Goal: Find specific fact: Find specific fact

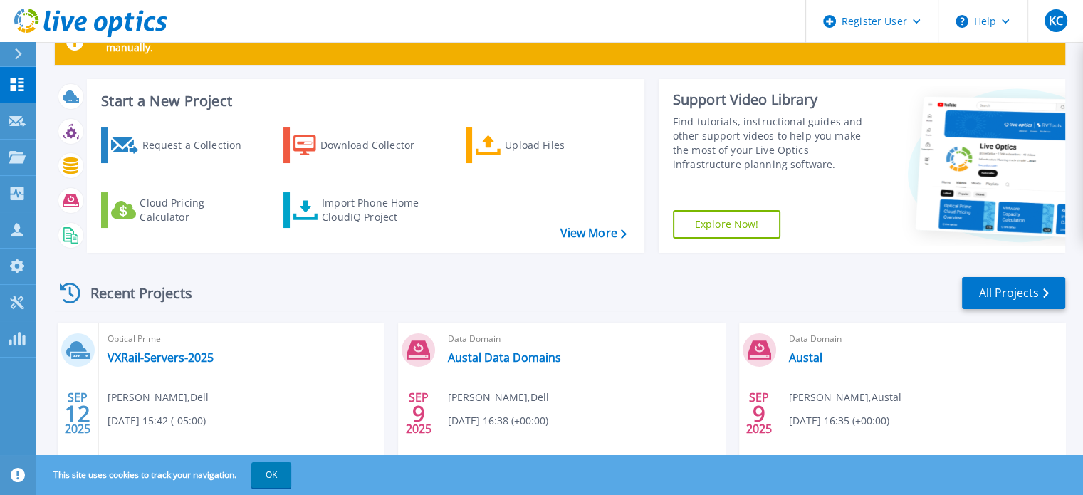
scroll to position [71, 0]
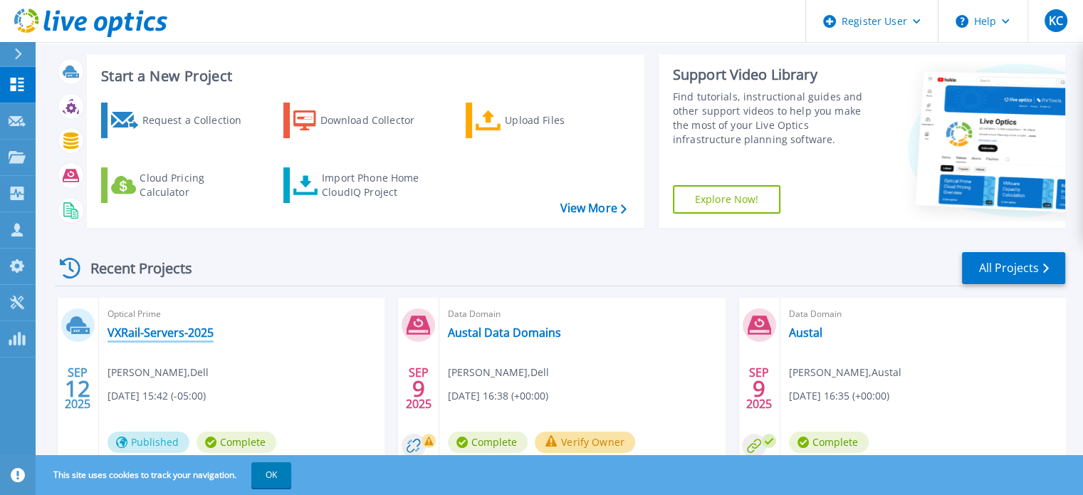
click at [185, 333] on link "VXRail-Servers-2025" at bounding box center [161, 332] width 106 height 14
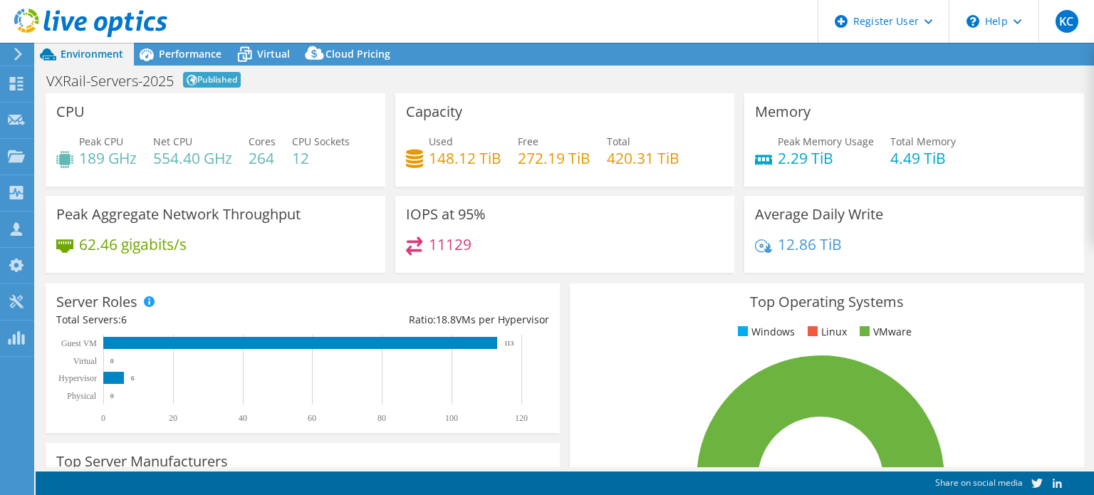
select select "USD"
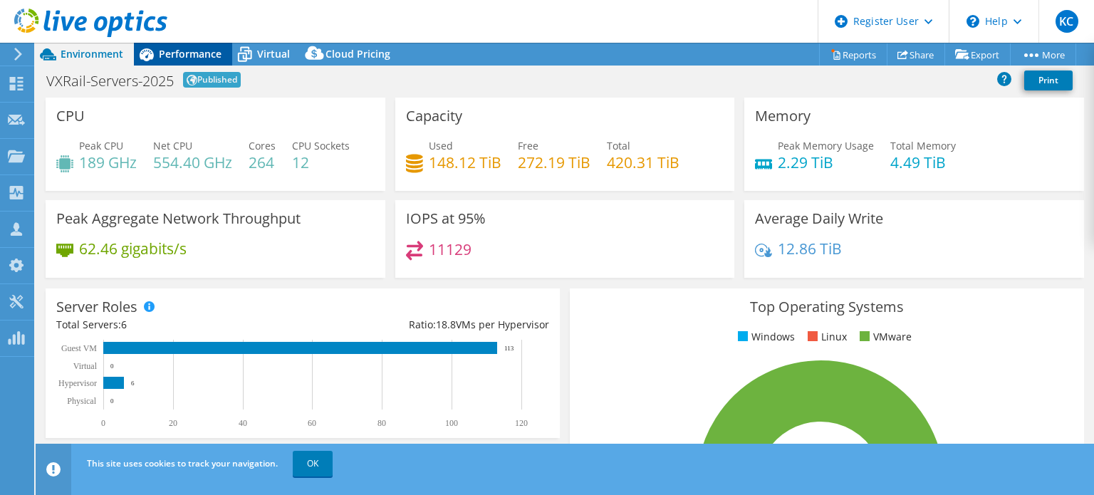
click at [201, 53] on span "Performance" at bounding box center [190, 54] width 63 height 14
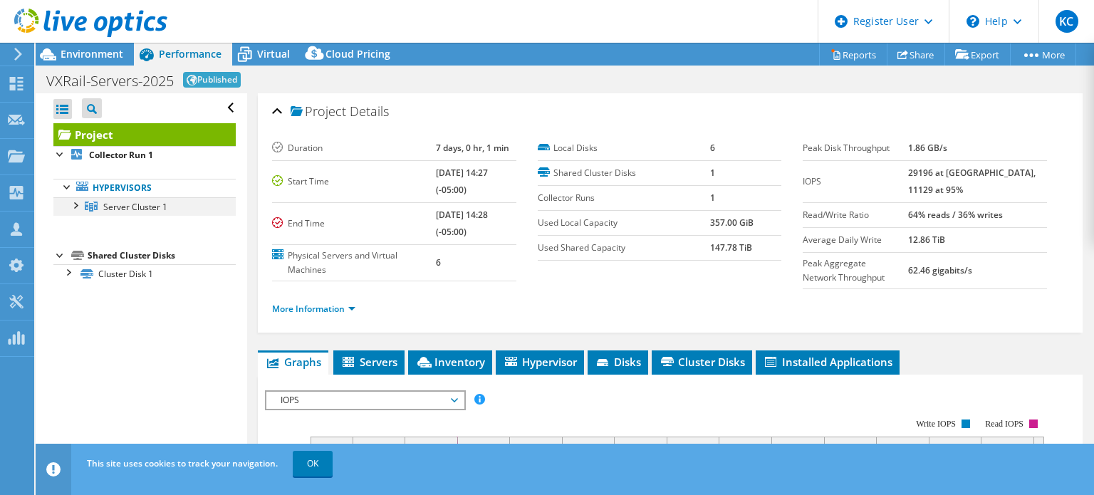
click at [73, 204] on div at bounding box center [75, 204] width 14 height 14
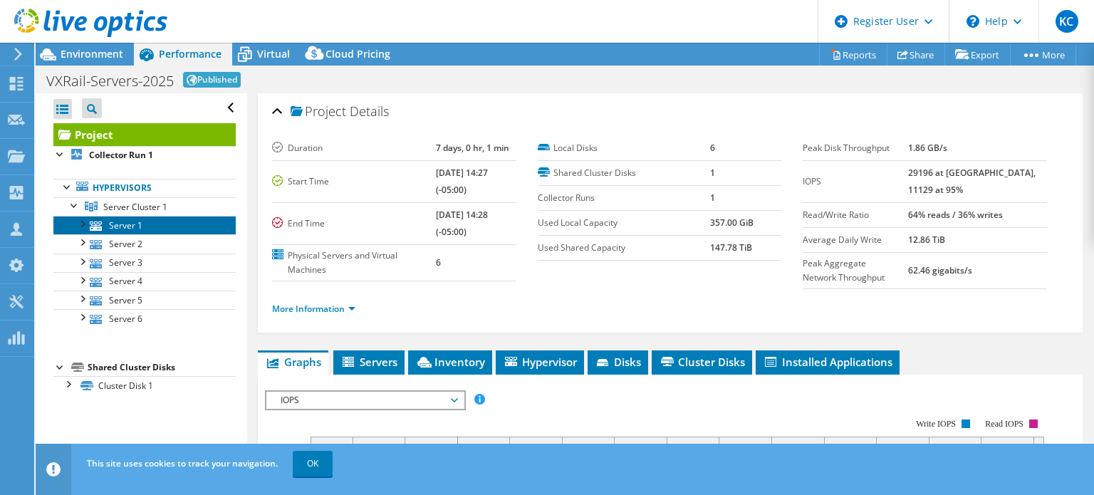
click at [116, 229] on link "Server 1" at bounding box center [144, 225] width 182 height 19
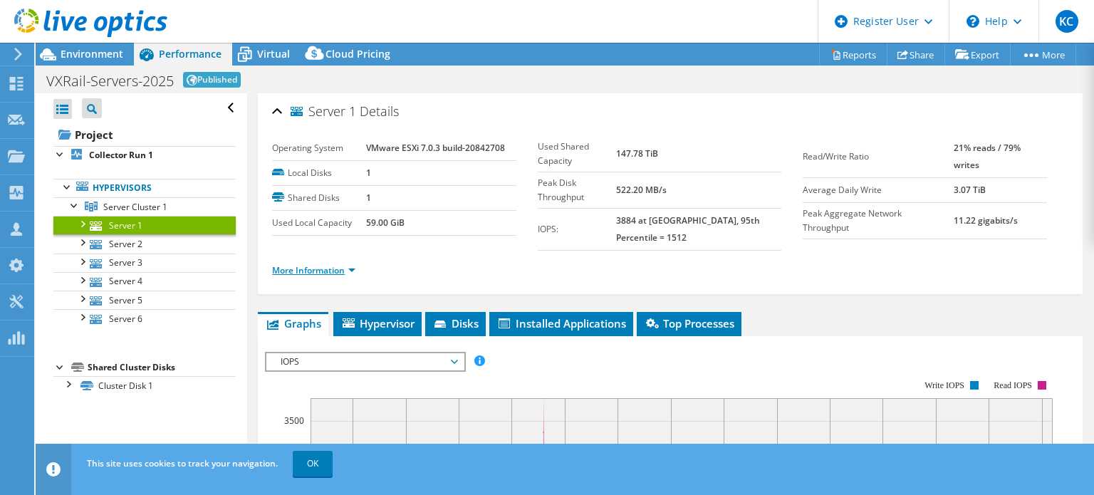
click at [325, 264] on link "More Information" at bounding box center [313, 270] width 83 height 12
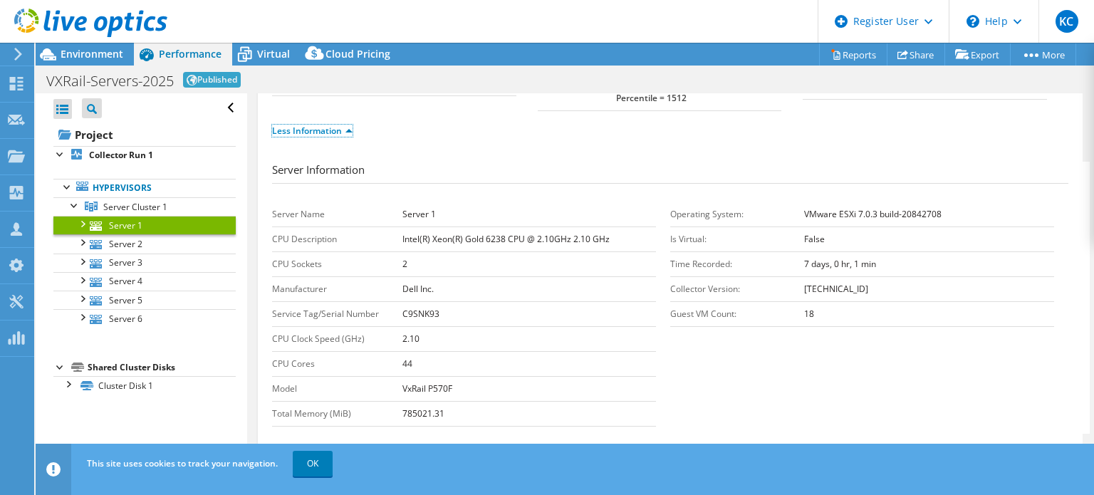
scroll to position [142, 0]
drag, startPoint x: 437, startPoint y: 296, endPoint x: 399, endPoint y: 298, distance: 38.5
click at [399, 298] on tr "Service Tag/Serial Number C9SNK93" at bounding box center [464, 310] width 384 height 25
copy tr "C9SNK93"
drag, startPoint x: 107, startPoint y: 47, endPoint x: 125, endPoint y: 56, distance: 20.7
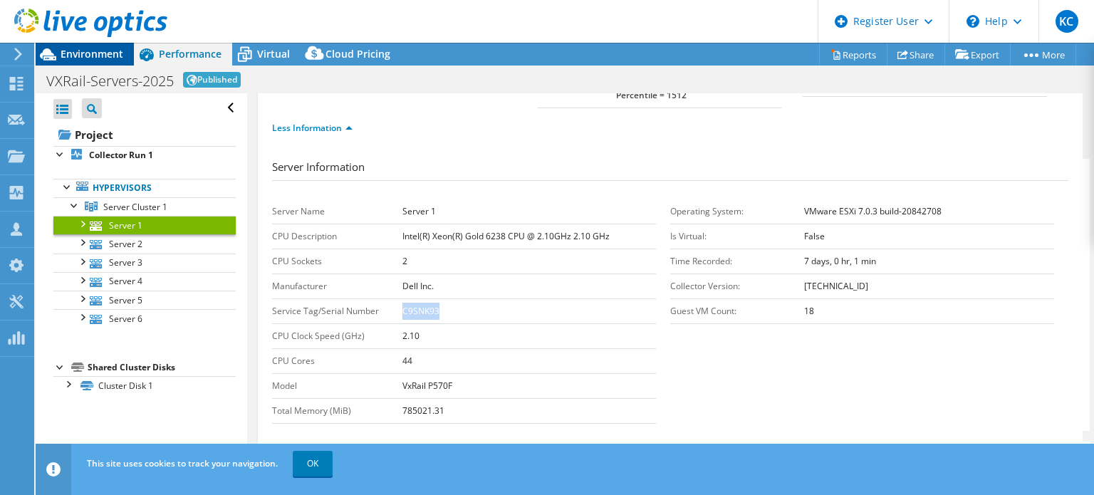
click at [106, 47] on div at bounding box center [83, 24] width 167 height 48
click at [86, 51] on span "Environment" at bounding box center [92, 54] width 63 height 14
